Goal: Information Seeking & Learning: Learn about a topic

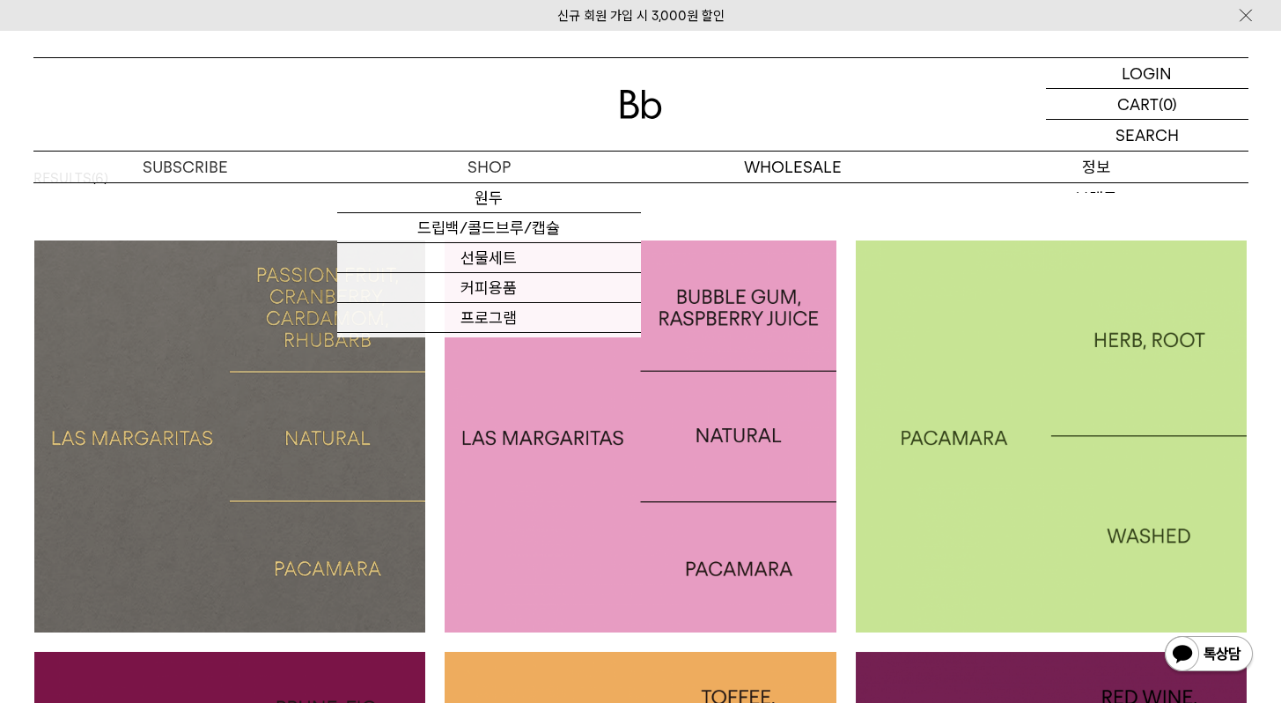
click at [1113, 166] on p "정보" at bounding box center [1097, 166] width 304 height 31
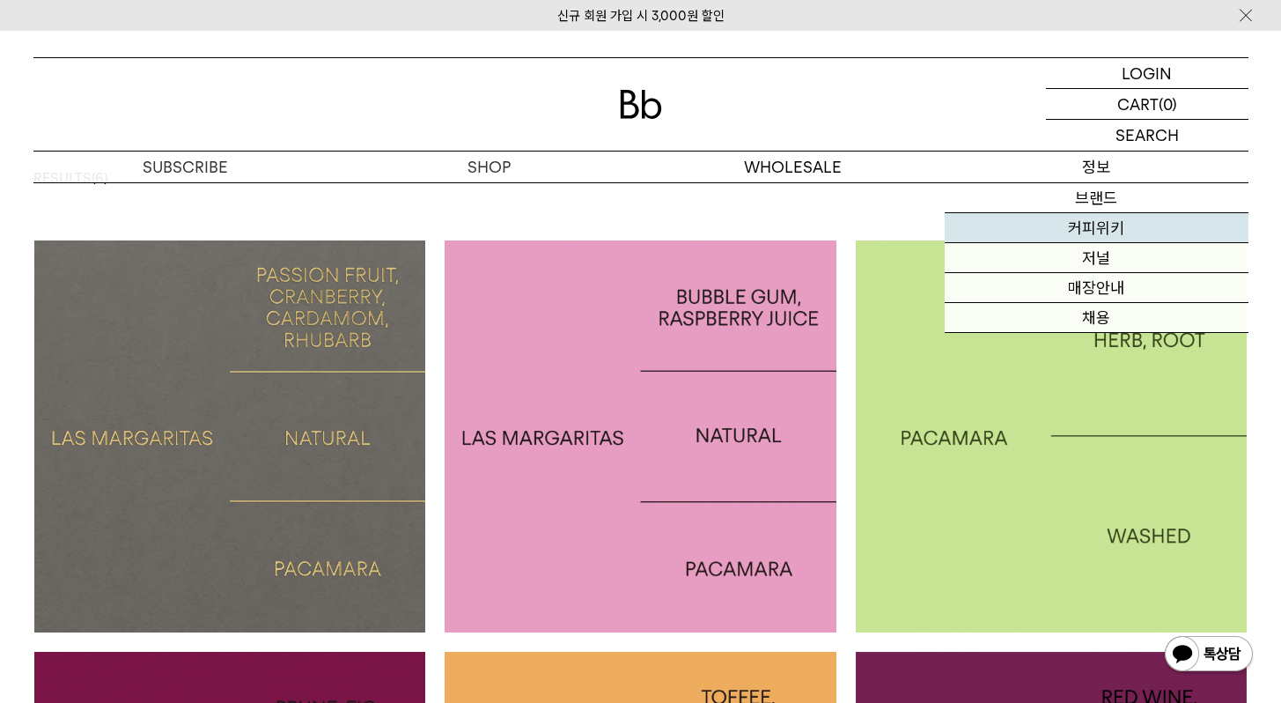
click at [1111, 228] on link "커피위키" at bounding box center [1097, 228] width 304 height 30
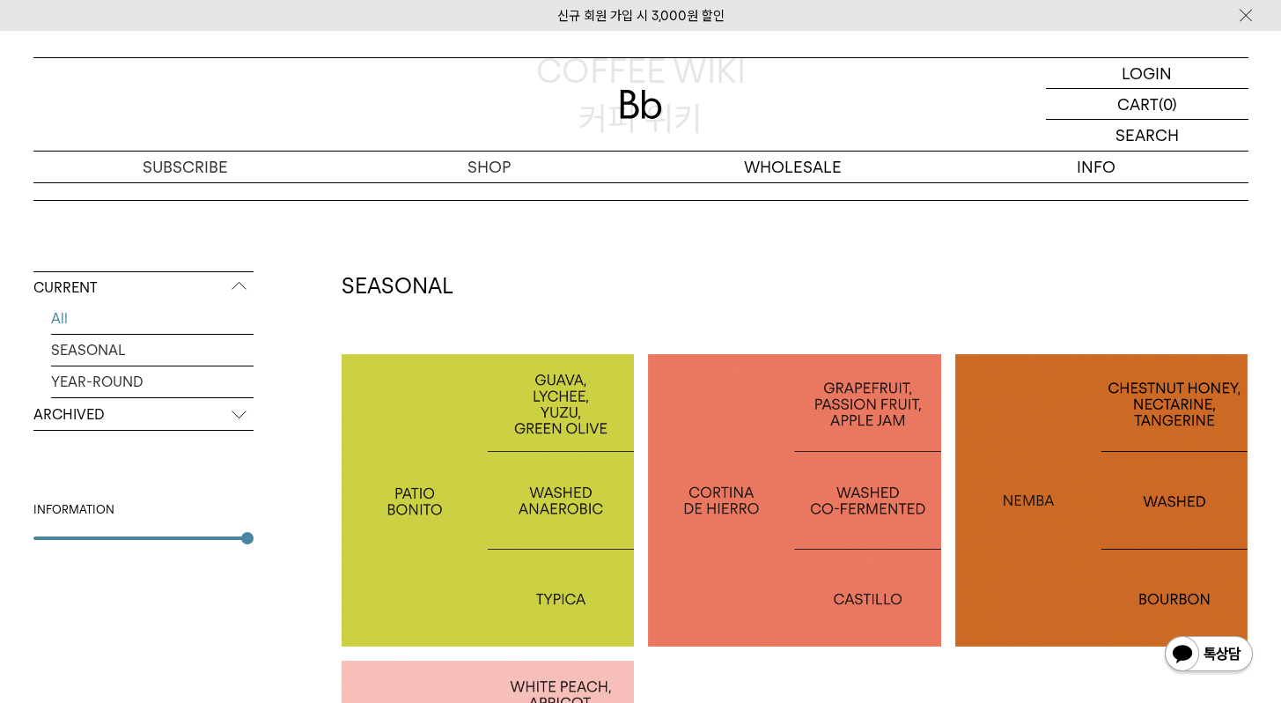
scroll to position [291, 0]
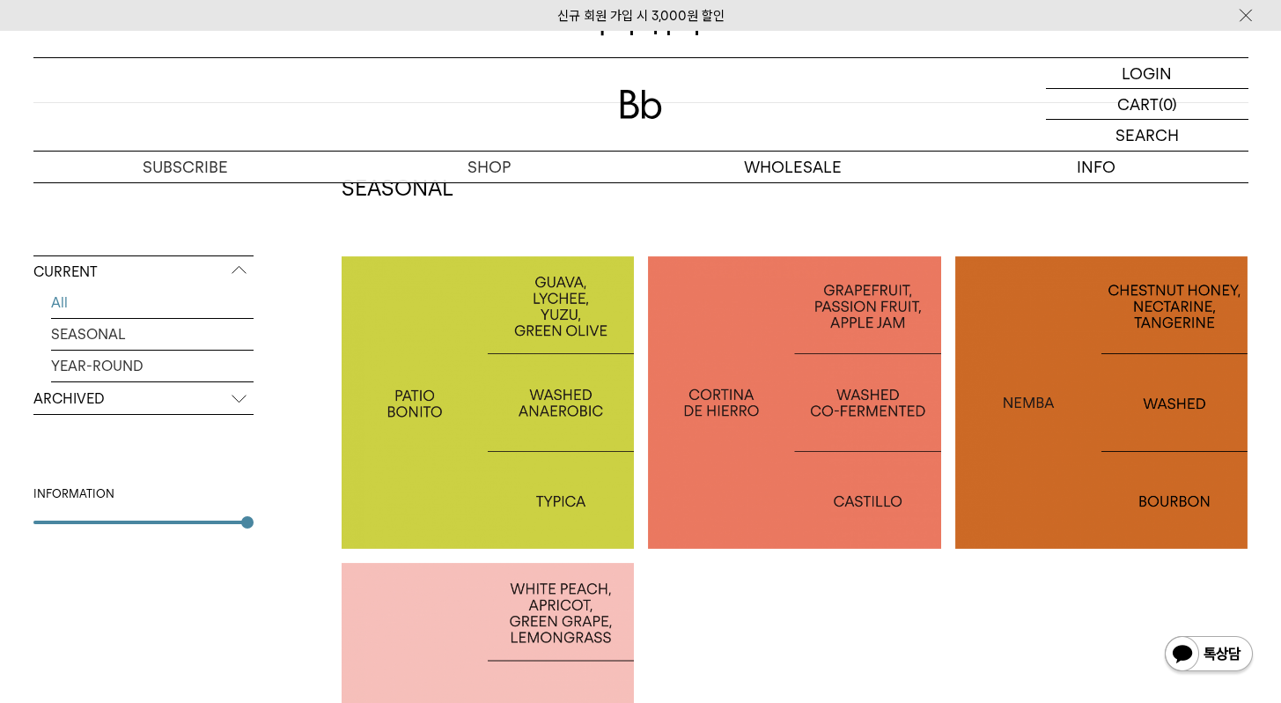
click at [498, 291] on div at bounding box center [488, 402] width 293 height 293
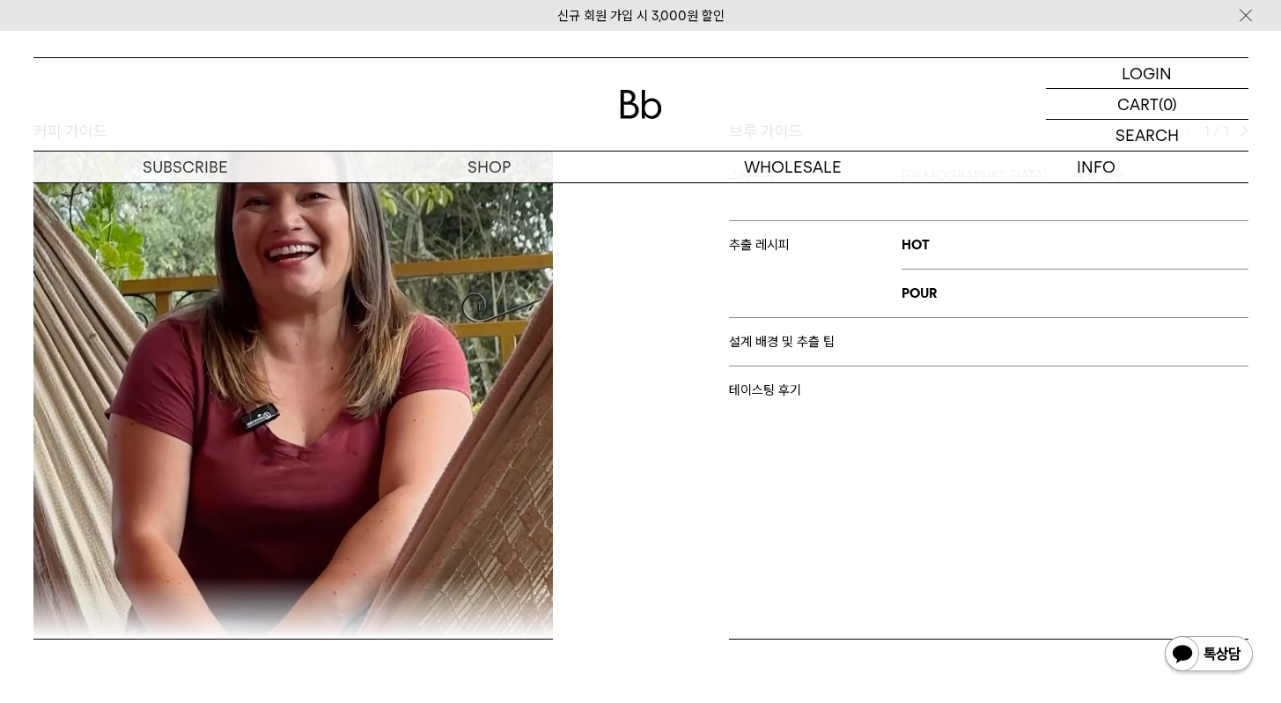
scroll to position [2462, 0]
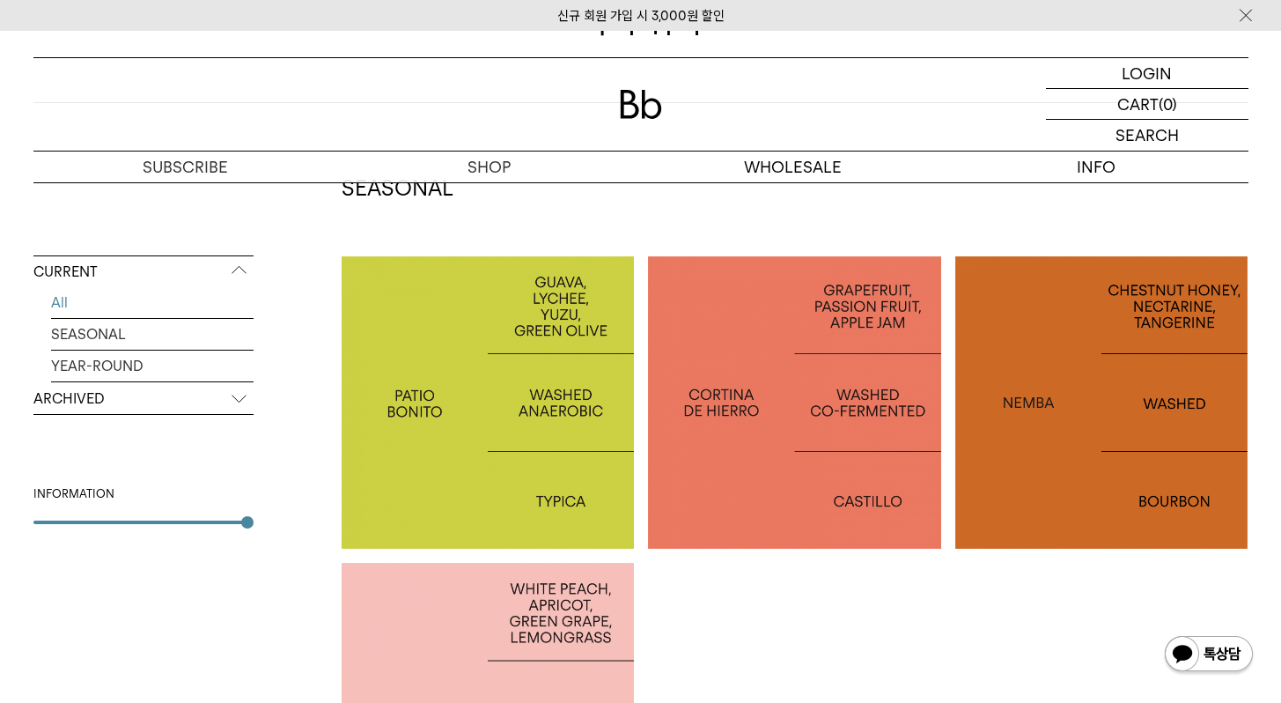
click at [708, 395] on p "[GEOGRAPHIC_DATA] CORTINA DE HIERRO" at bounding box center [794, 402] width 293 height 51
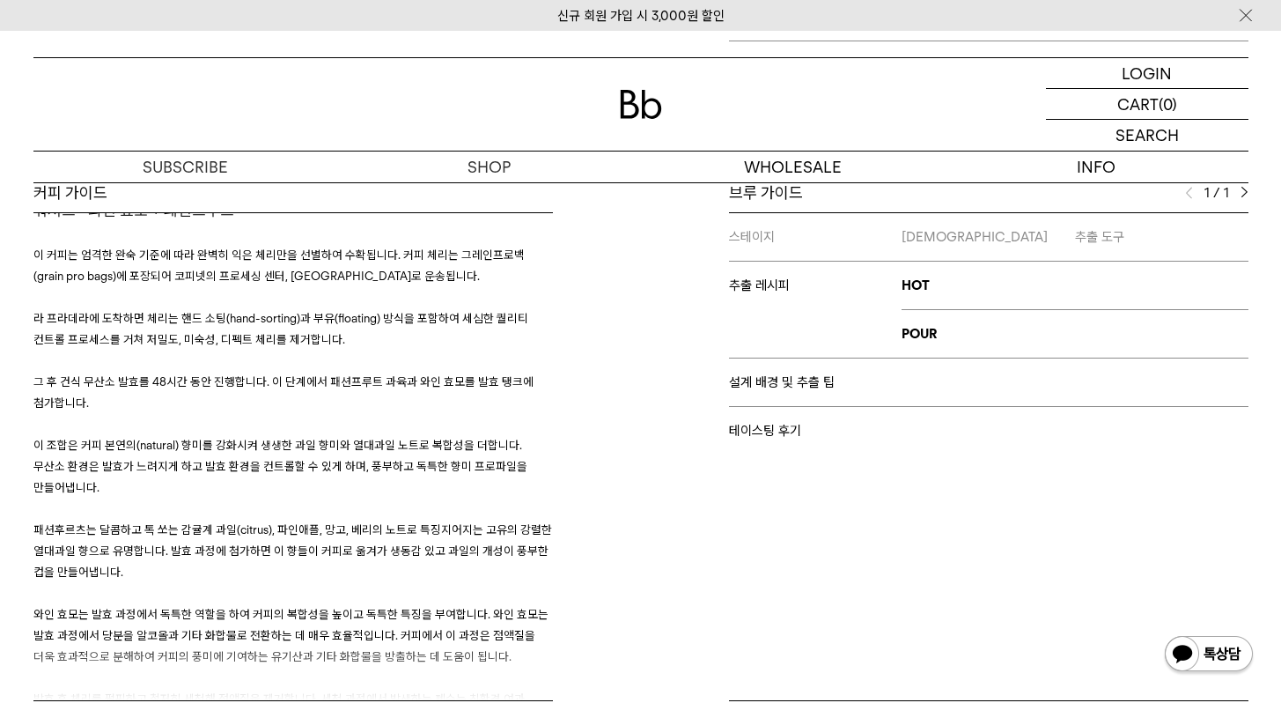
scroll to position [2728, 0]
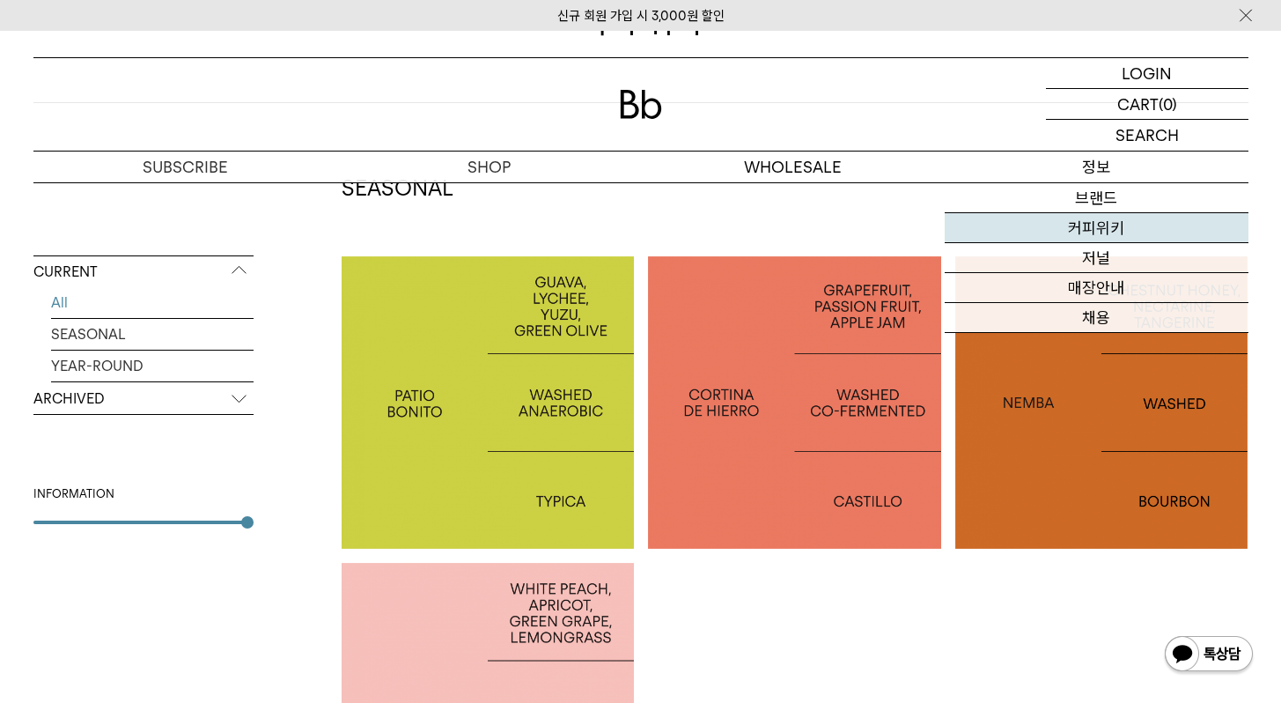
click at [1091, 232] on link "커피위키" at bounding box center [1097, 228] width 304 height 30
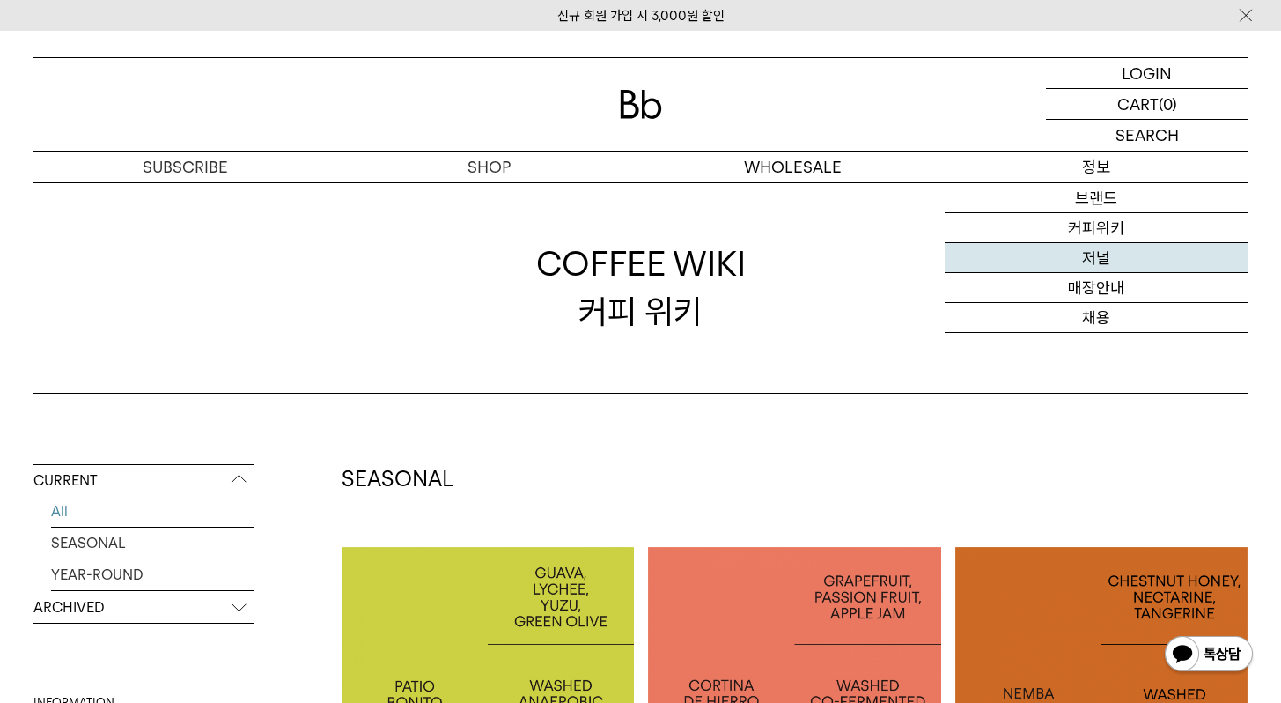
click at [1086, 255] on link "저널" at bounding box center [1097, 258] width 304 height 30
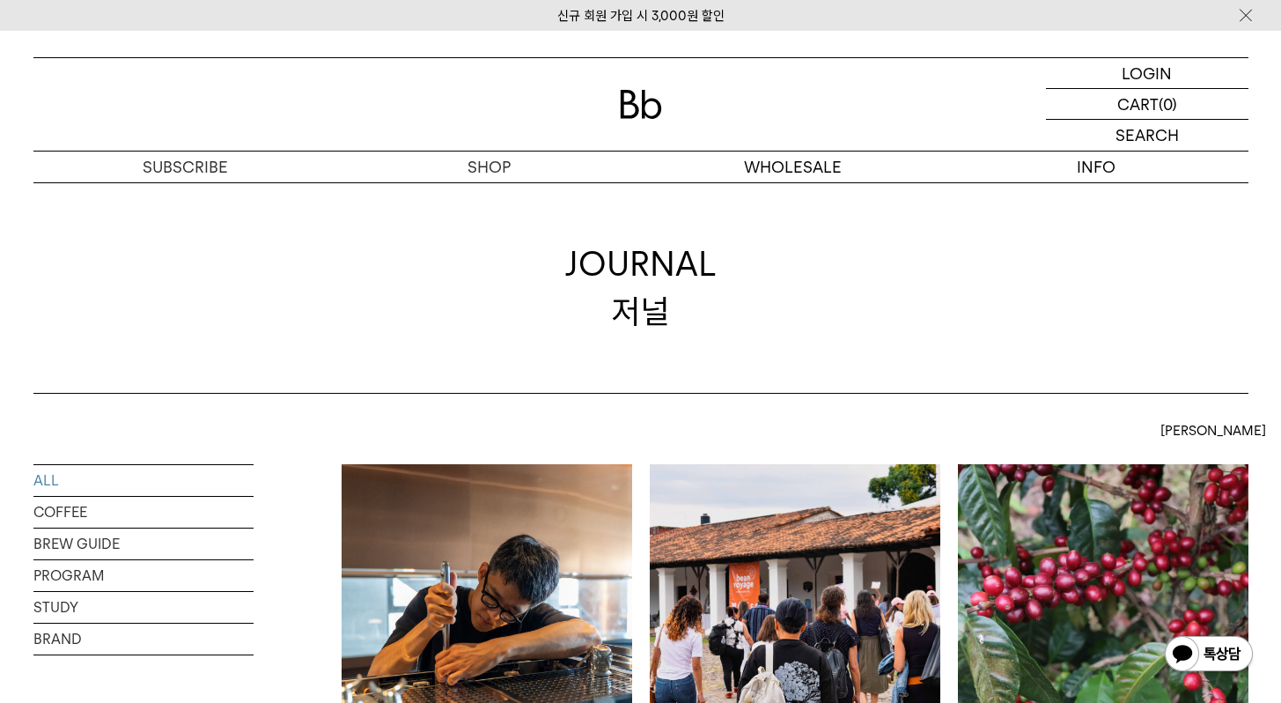
scroll to position [203, 0]
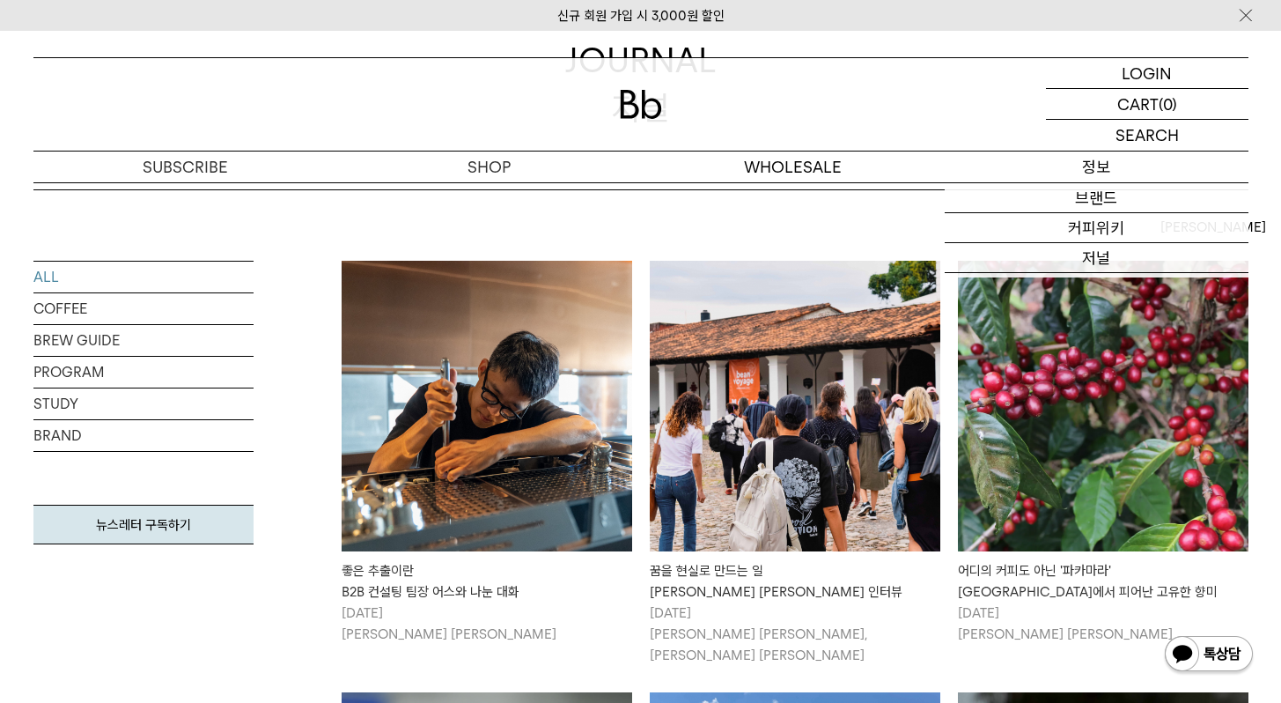
click at [0, 0] on p "검색" at bounding box center [0, 0] width 0 height 0
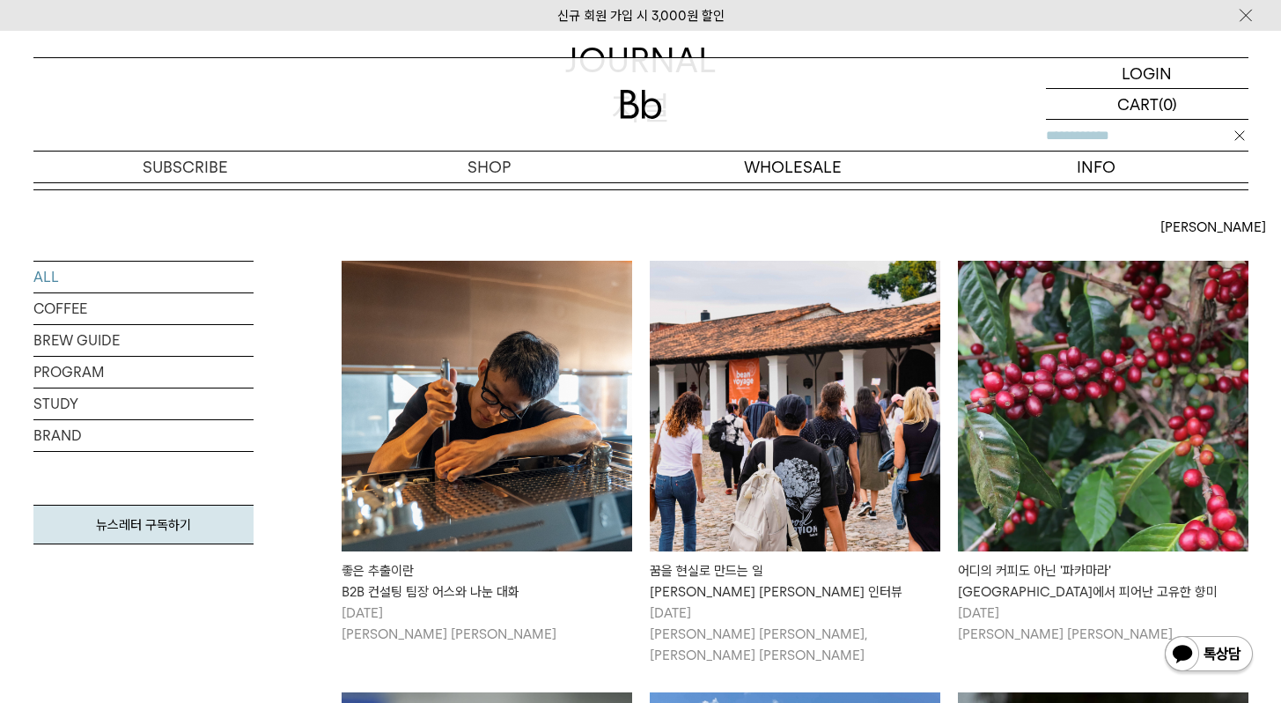
click at [1153, 139] on input "text" at bounding box center [1147, 135] width 203 height 31
type input "*"
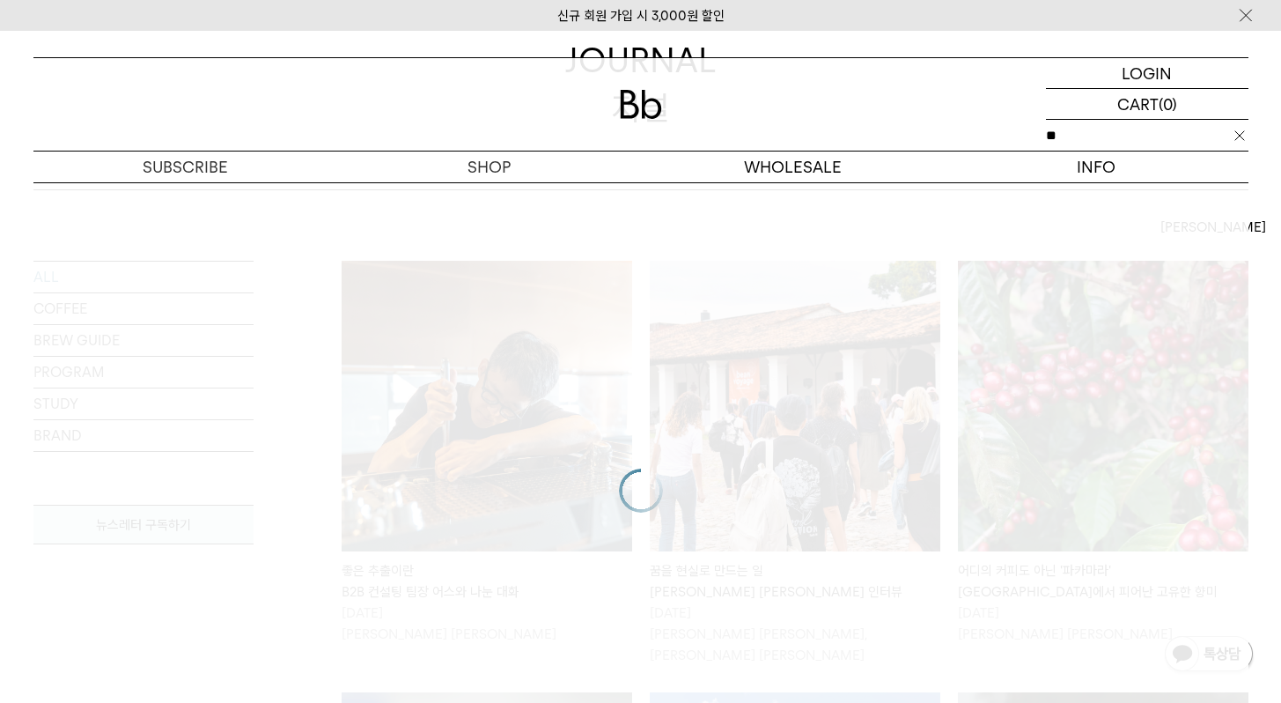
type input "*"
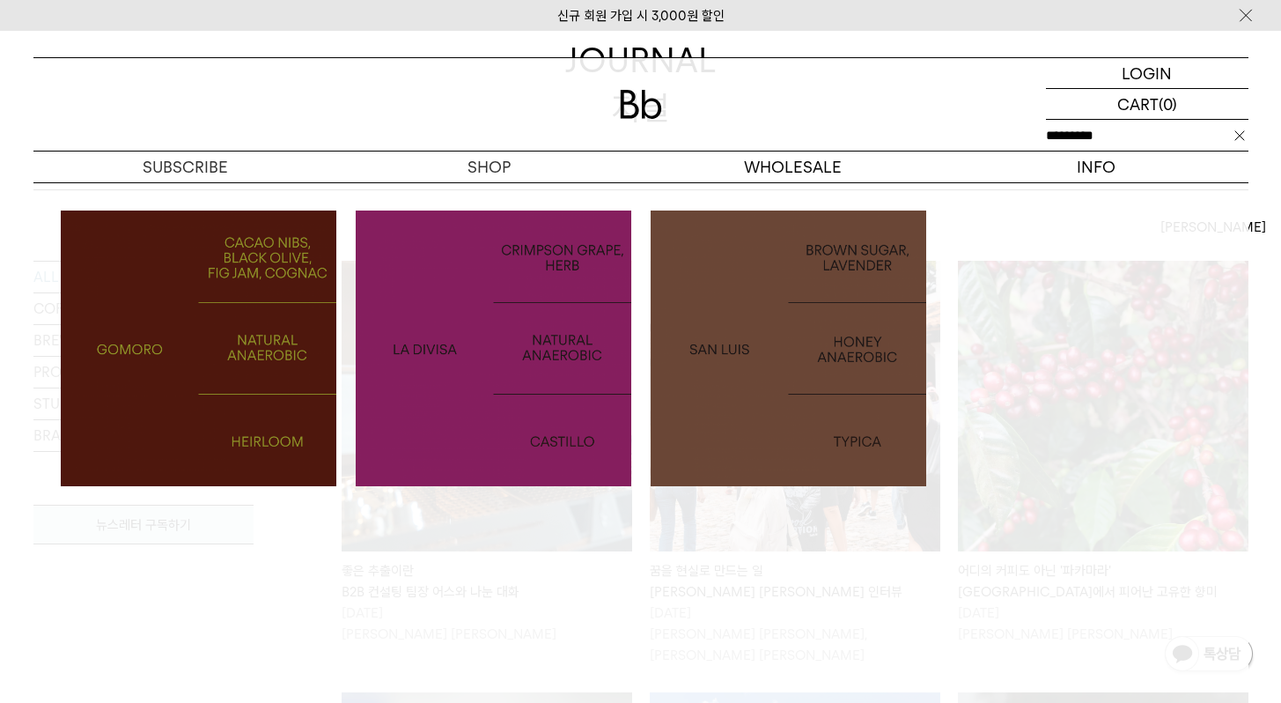
type input "*********"
click input "**" at bounding box center [0, 0] width 0 height 0
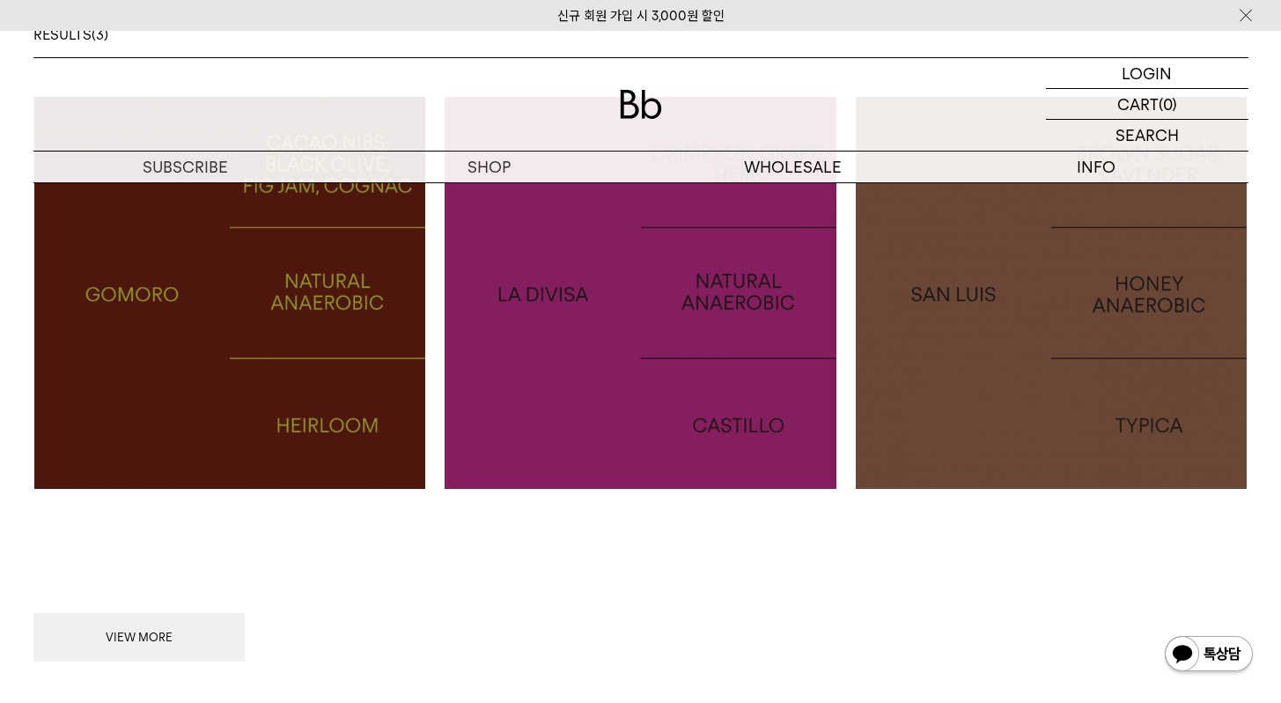
scroll to position [106, 0]
